Goal: Task Accomplishment & Management: Use online tool/utility

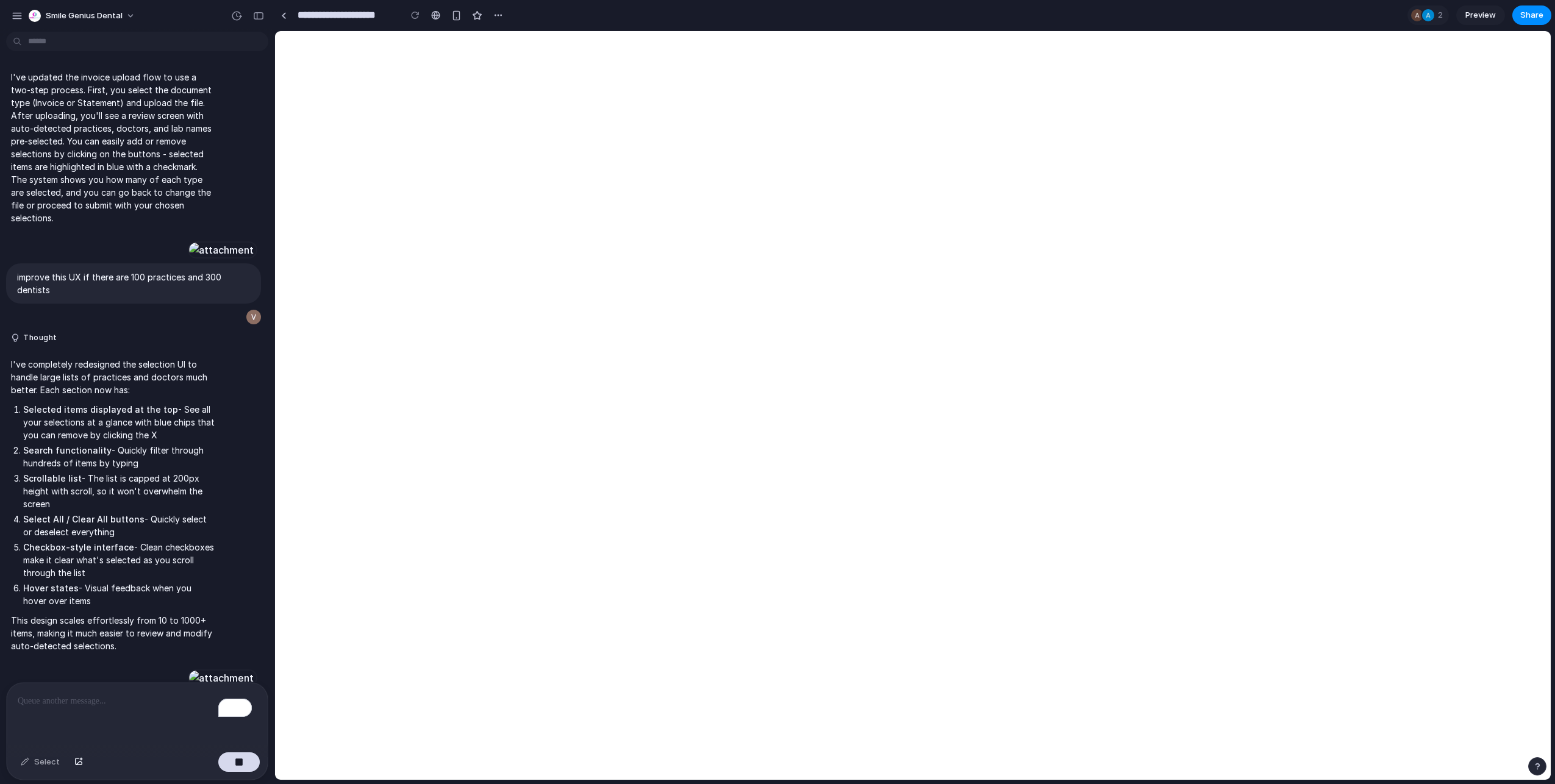
scroll to position [9928, 0]
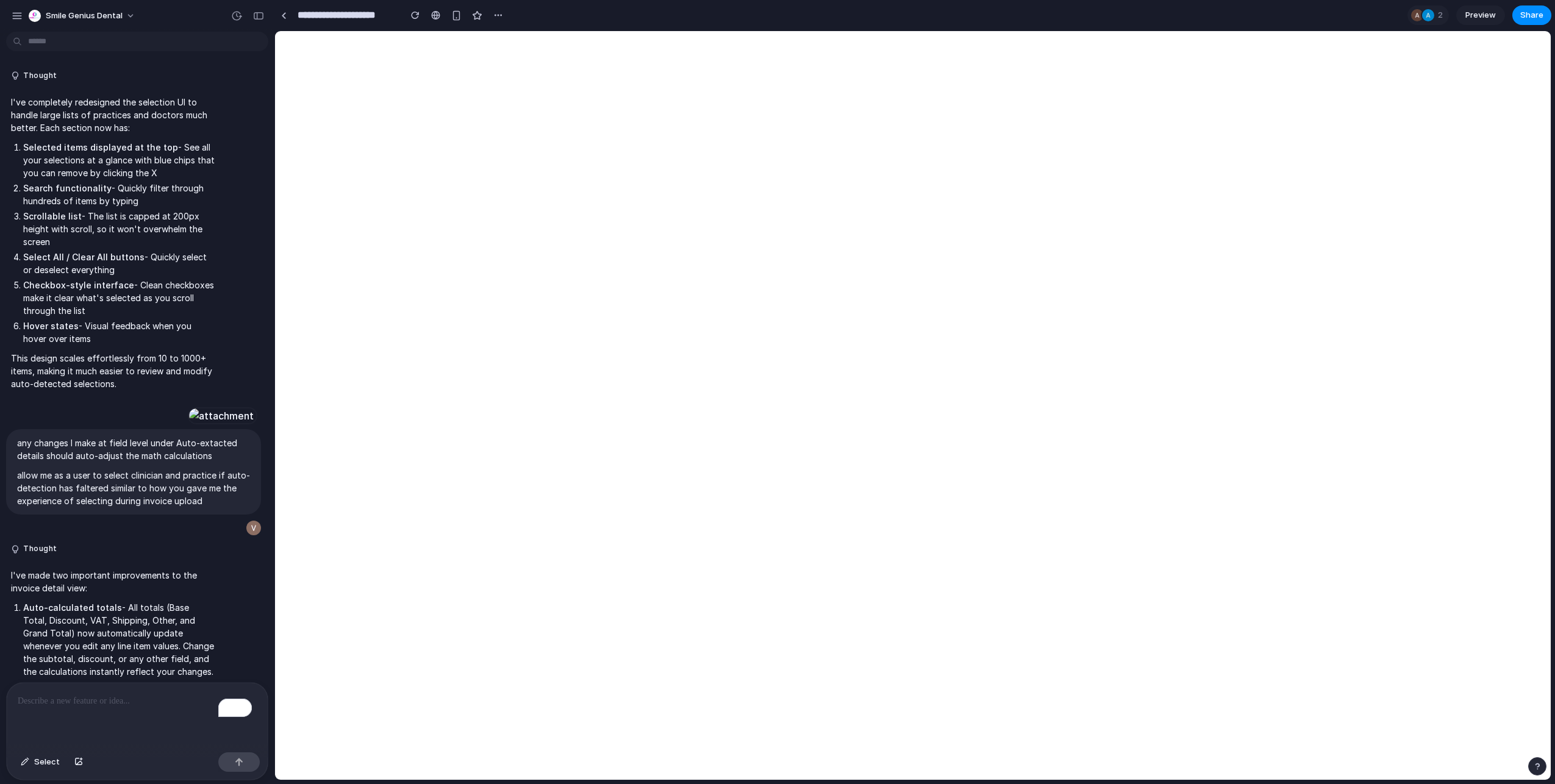
scroll to position [9343, 0]
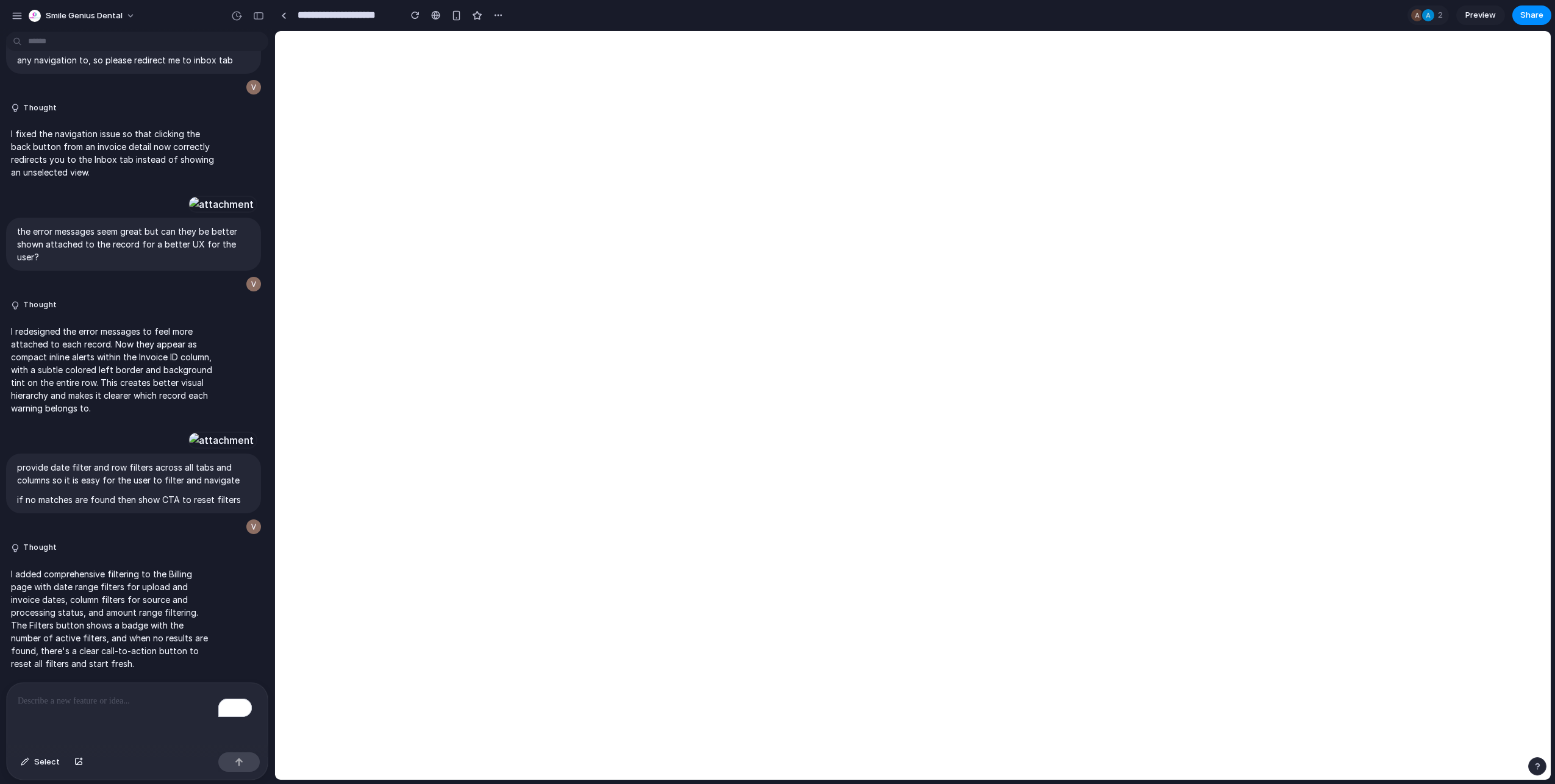
click at [72, 703] on p "To enrich screen reader interactions, please activate Accessibility in Grammarl…" at bounding box center [137, 701] width 239 height 15
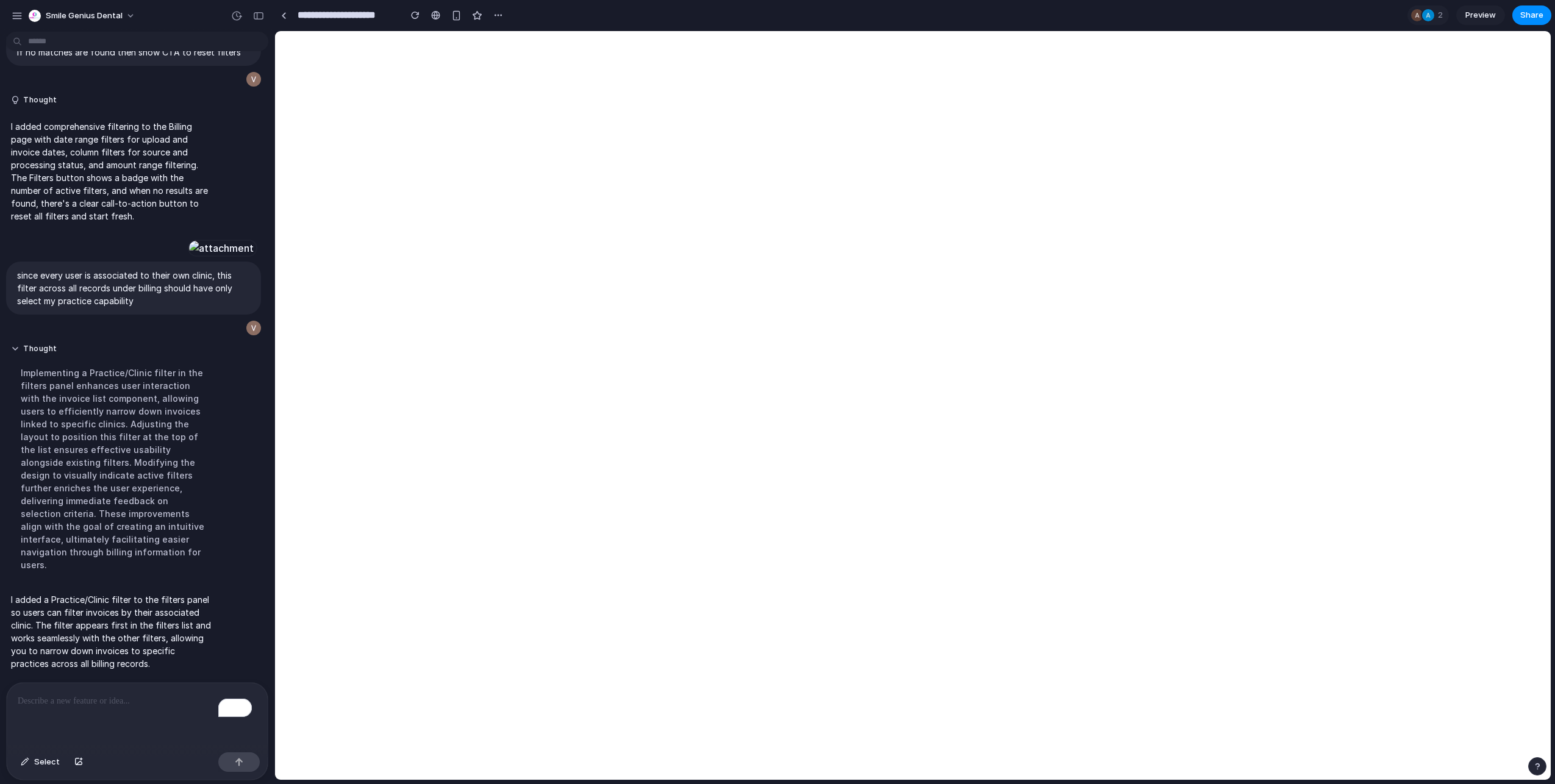
scroll to position [9420, 0]
click at [120, 694] on p "To enrich screen reader interactions, please activate Accessibility in Grammarl…" at bounding box center [134, 701] width 234 height 15
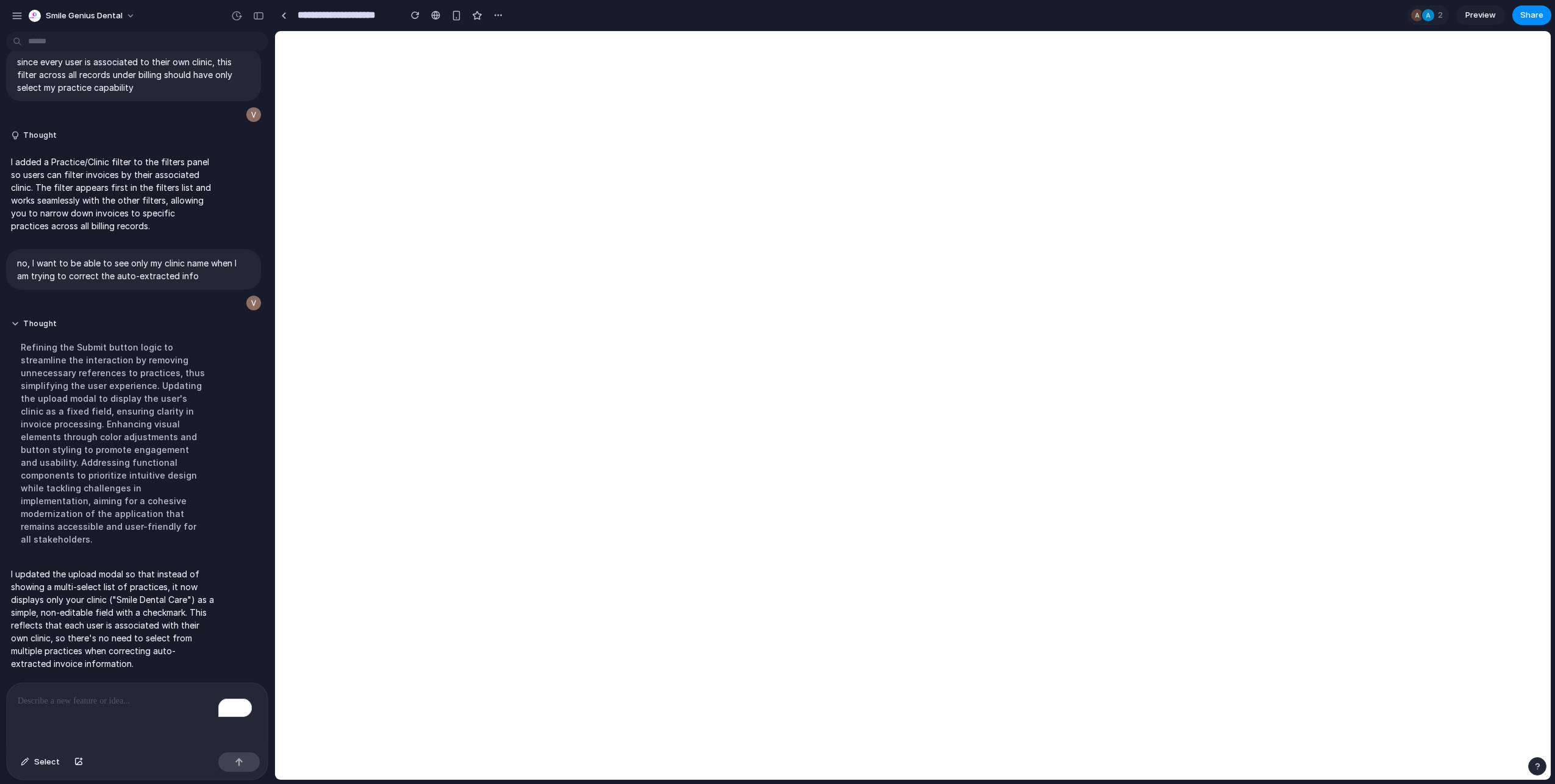
scroll to position [9006, 0]
click at [95, 723] on div "To enrich screen reader interactions, please activate Accessibility in Grammarl…" at bounding box center [137, 715] width 261 height 65
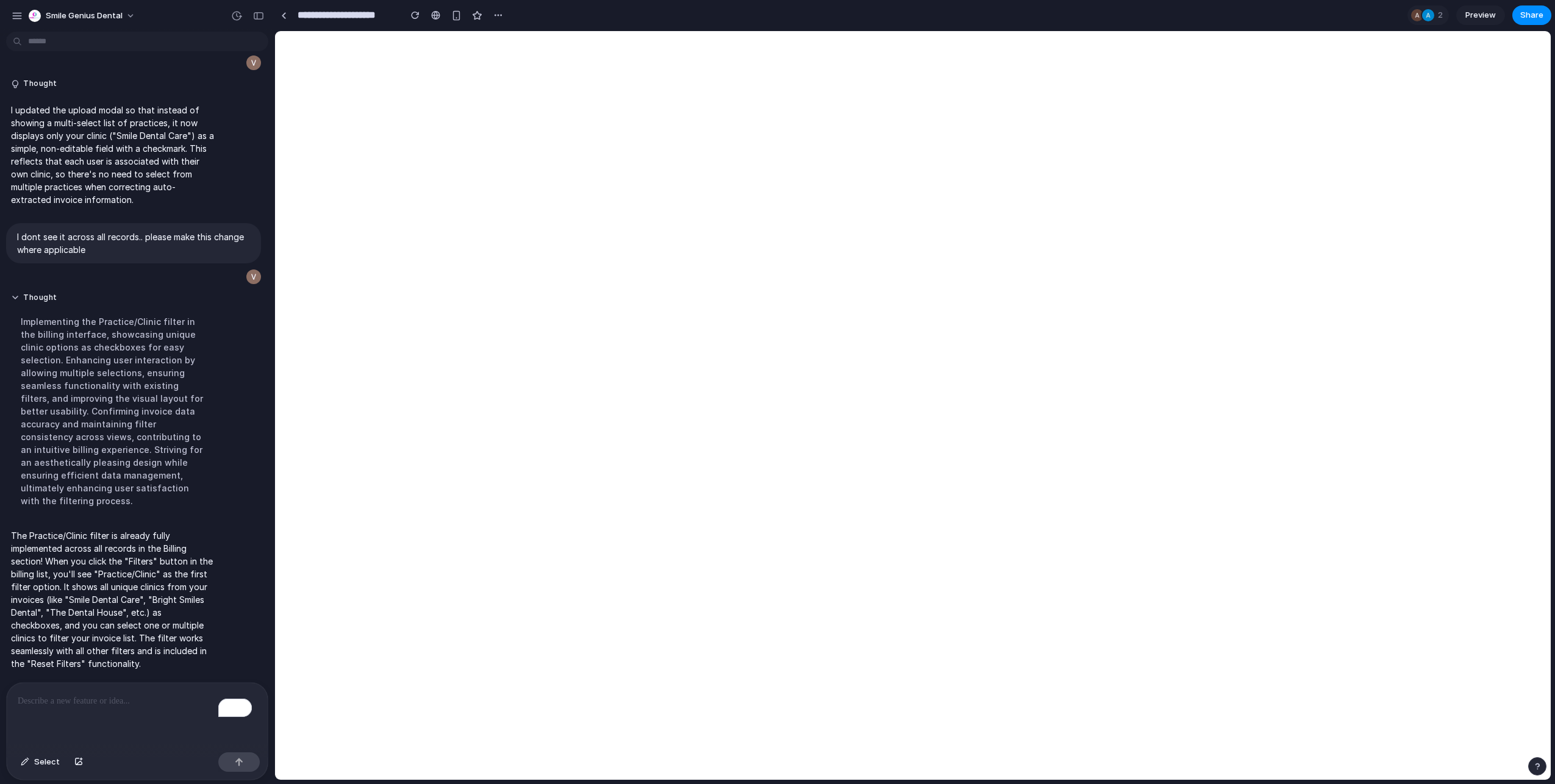
scroll to position [8838, 0]
click at [47, 729] on div "To enrich screen reader interactions, please activate Accessibility in Grammarl…" at bounding box center [137, 715] width 261 height 65
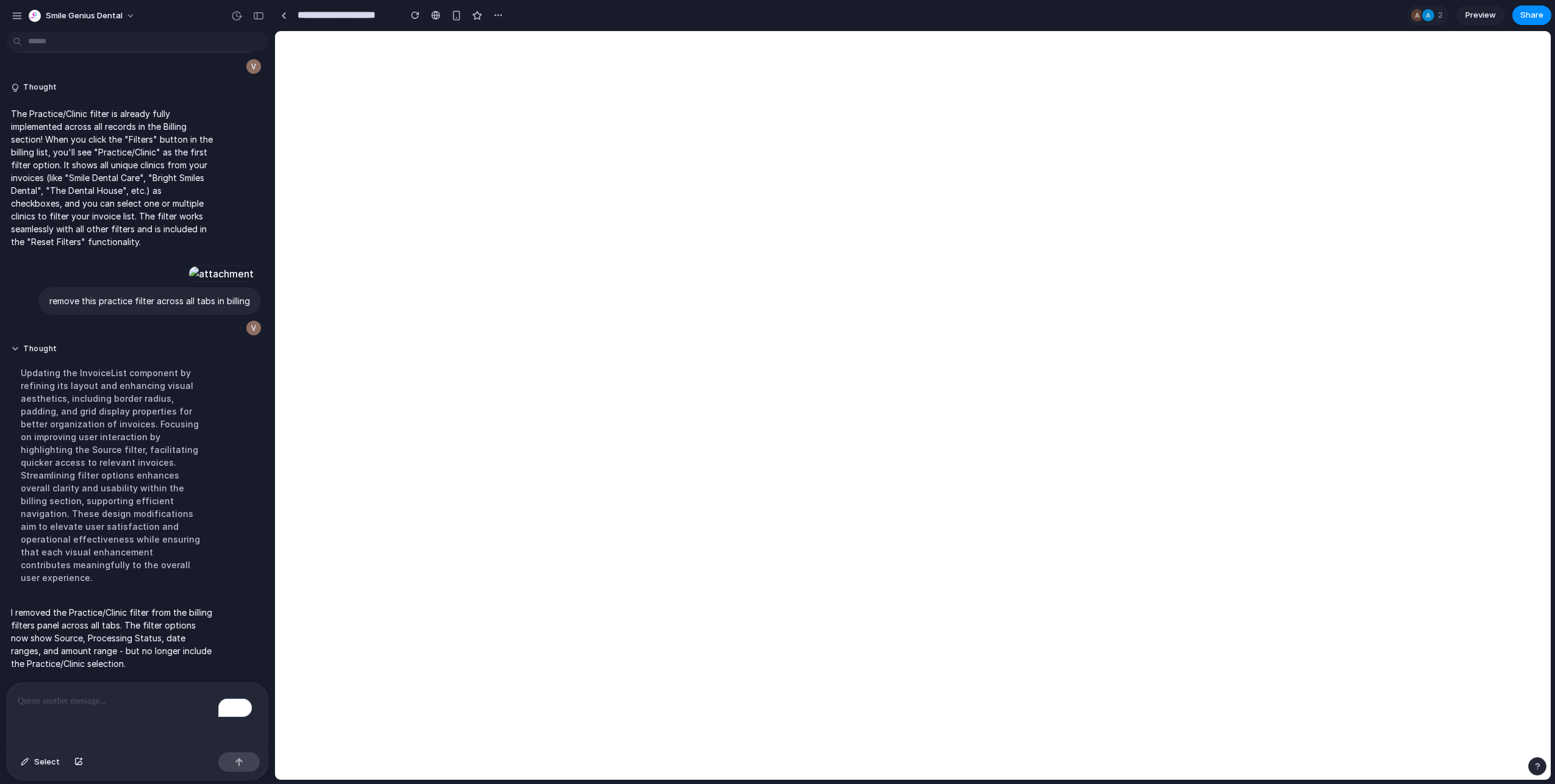
scroll to position [8869, 0]
click at [70, 683] on div "To enrich screen reader interactions, please activate Accessibility in Grammarl…" at bounding box center [137, 715] width 261 height 65
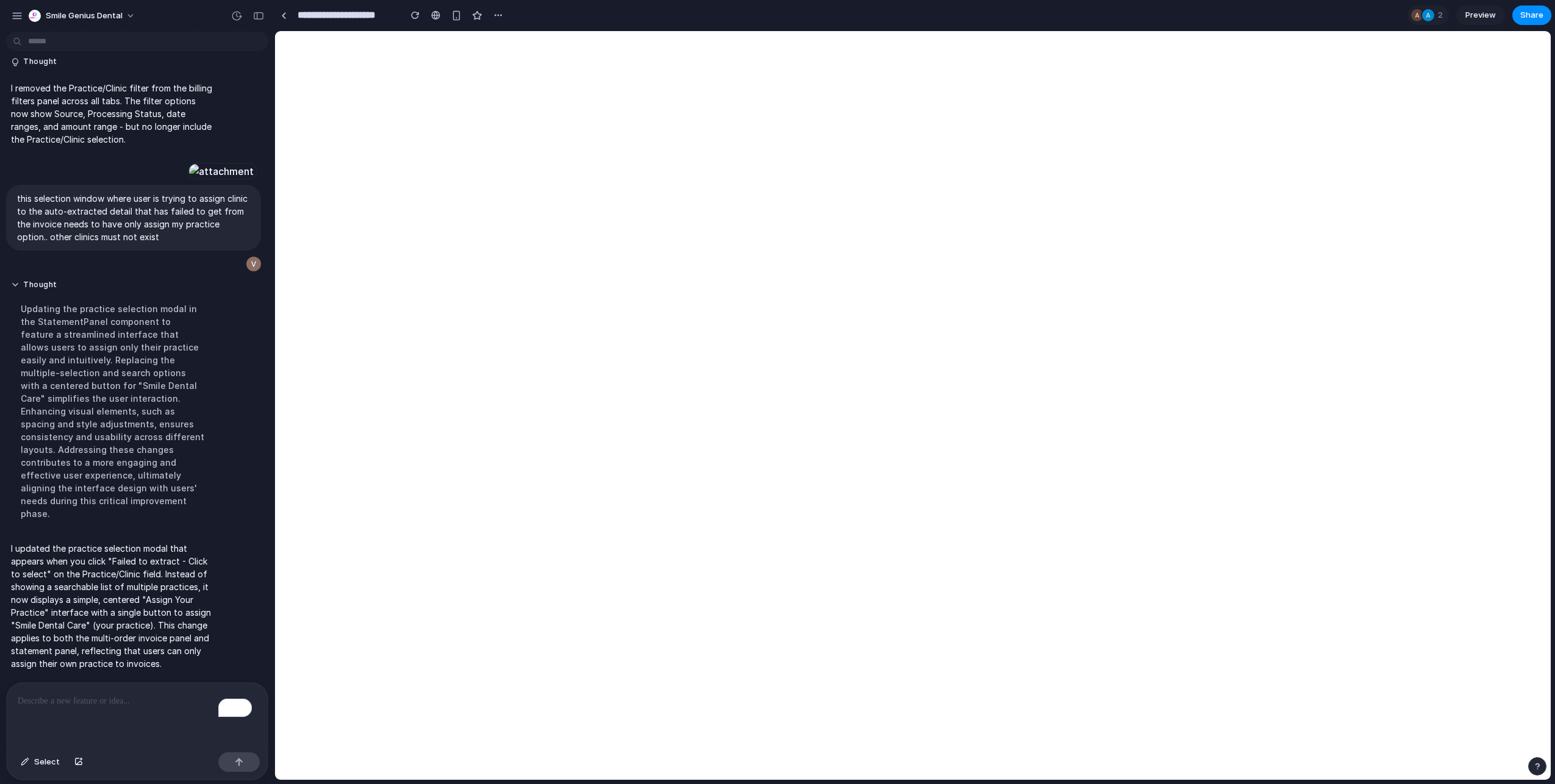
scroll to position [8925, 0]
